Goal: Navigation & Orientation: Find specific page/section

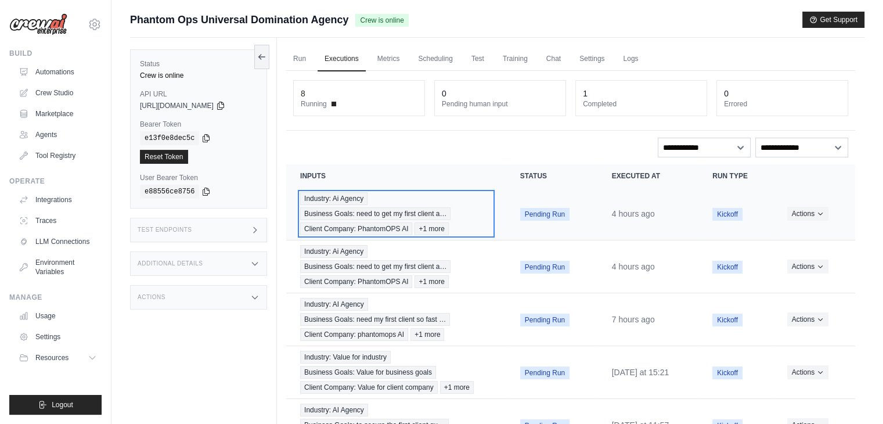
click at [383, 231] on span "Client Company: PhantomOPS AI" at bounding box center [356, 228] width 112 height 13
click at [426, 228] on span "+1 more" at bounding box center [432, 228] width 34 height 13
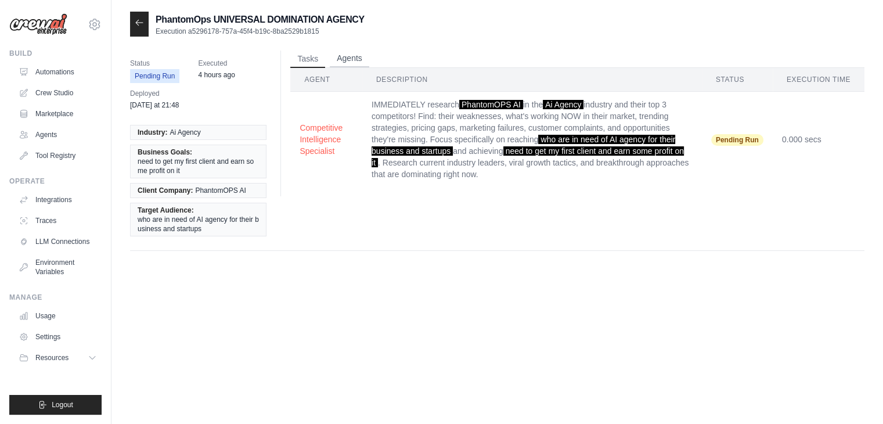
click at [367, 55] on button "Agents" at bounding box center [349, 58] width 39 height 17
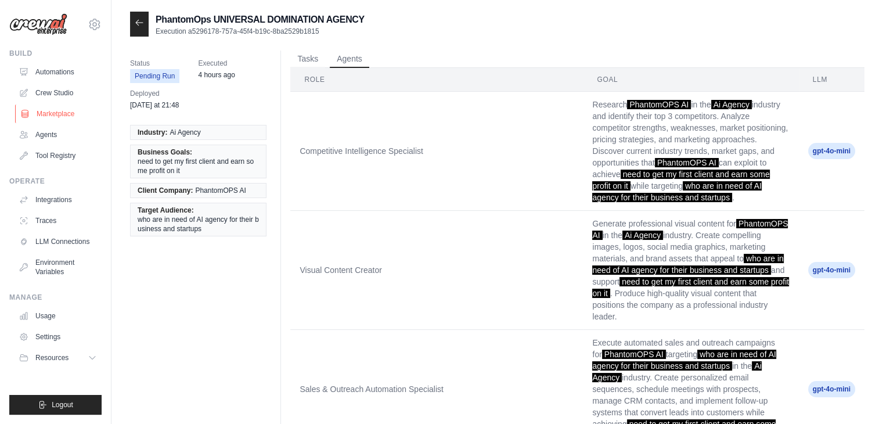
click at [84, 105] on link "Marketplace" at bounding box center [59, 114] width 88 height 19
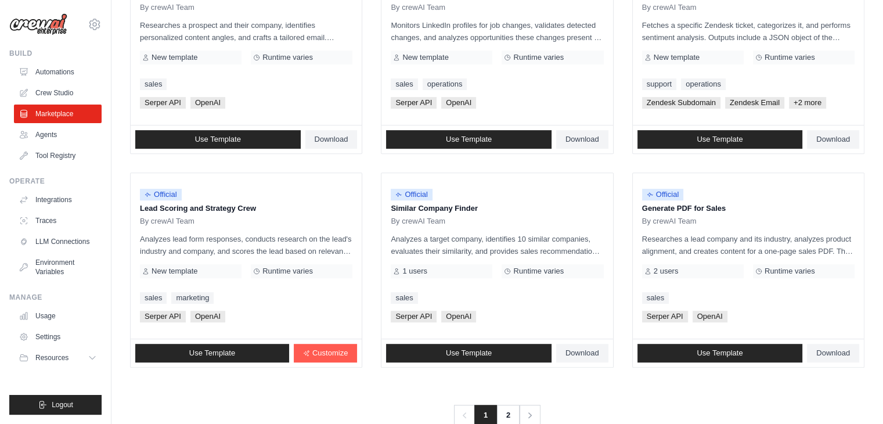
scroll to position [650, 0]
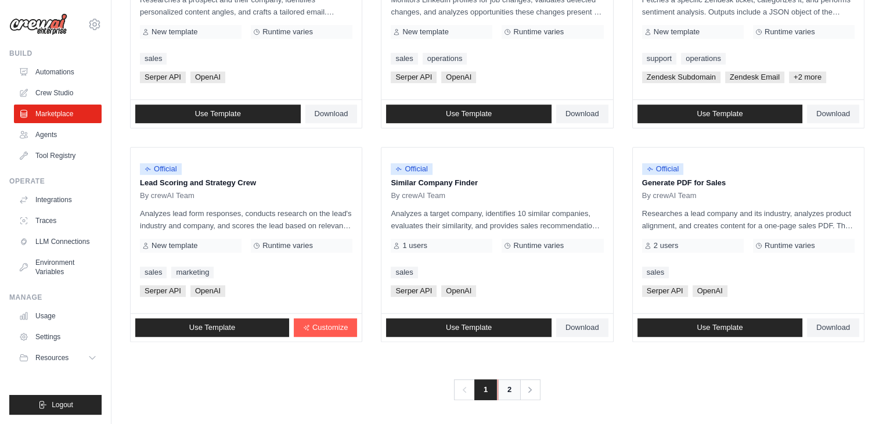
click at [510, 384] on link "2" at bounding box center [509, 389] width 23 height 21
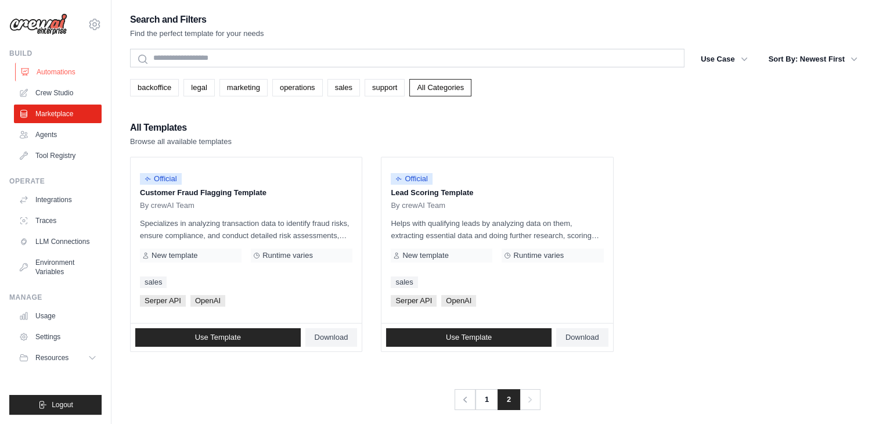
click at [44, 69] on link "Automations" at bounding box center [59, 72] width 88 height 19
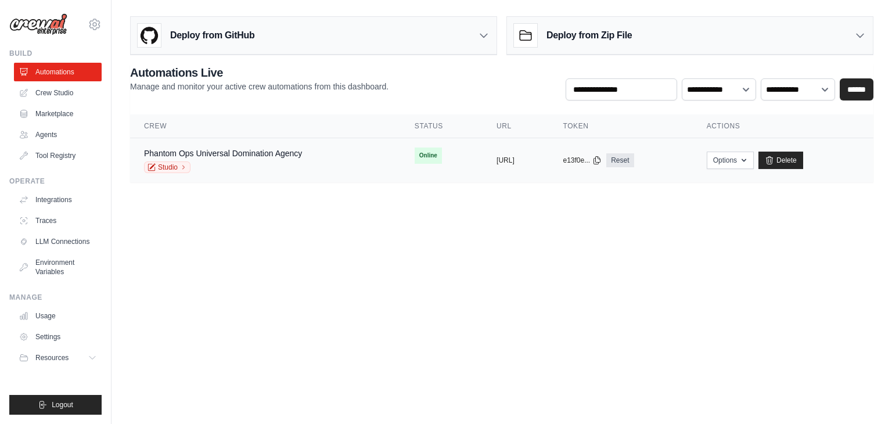
click at [193, 147] on div "Phantom Ops Universal Domination Agency" at bounding box center [223, 153] width 158 height 12
